Goal: Complete application form

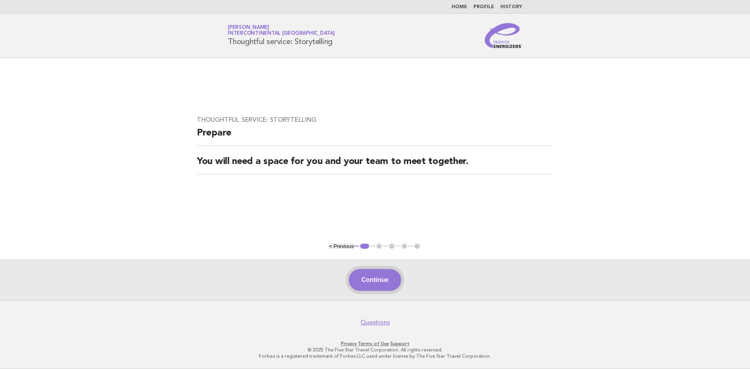
click at [383, 281] on button "Continue" at bounding box center [375, 280] width 52 height 22
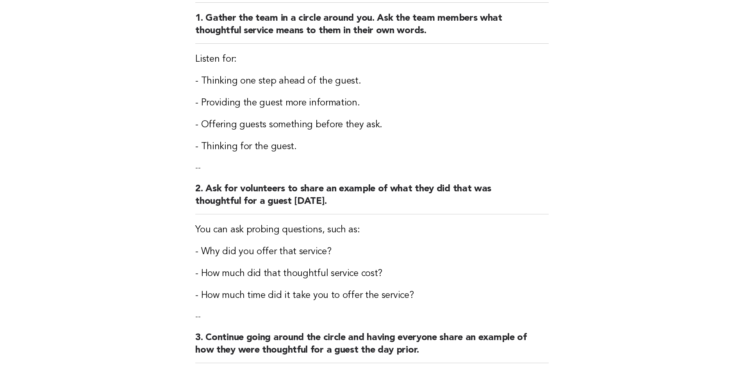
scroll to position [234, 0]
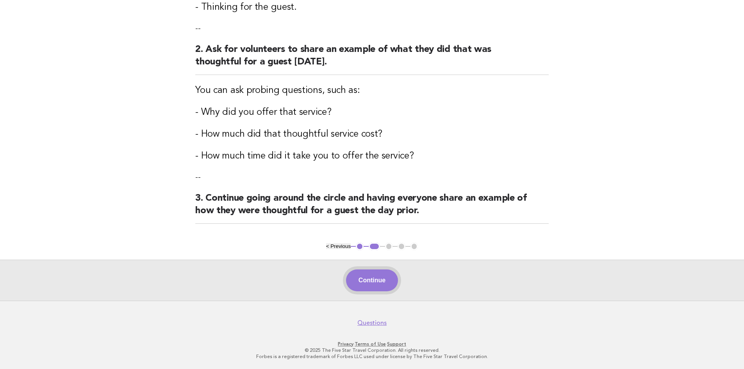
click at [375, 282] on button "Continue" at bounding box center [372, 281] width 52 height 22
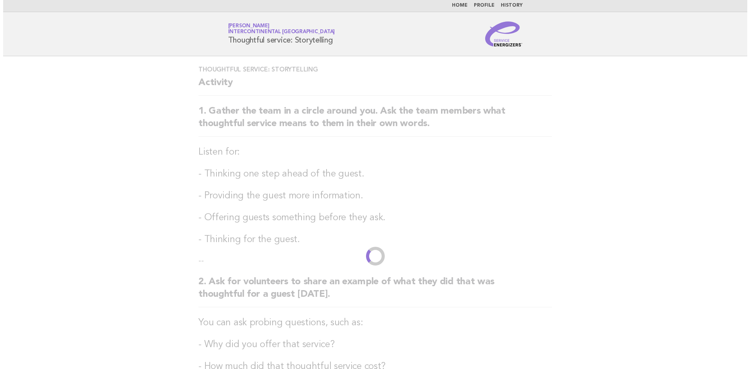
scroll to position [0, 0]
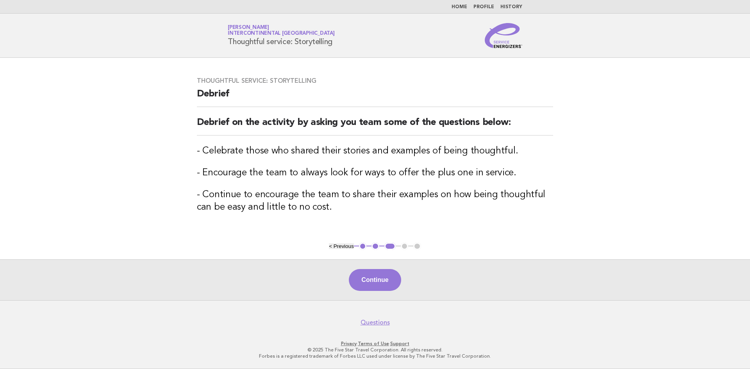
click at [375, 282] on button "Continue" at bounding box center [375, 280] width 52 height 22
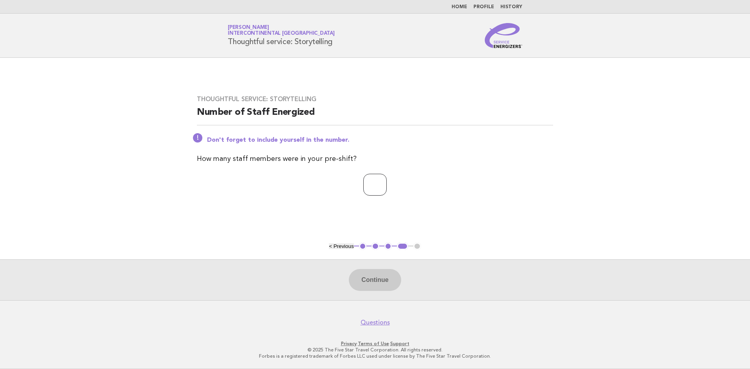
click at [382, 188] on input "number" at bounding box center [374, 185] width 23 height 22
type input "*"
click at [371, 282] on button "Continue" at bounding box center [375, 280] width 52 height 22
